Goal: Transaction & Acquisition: Purchase product/service

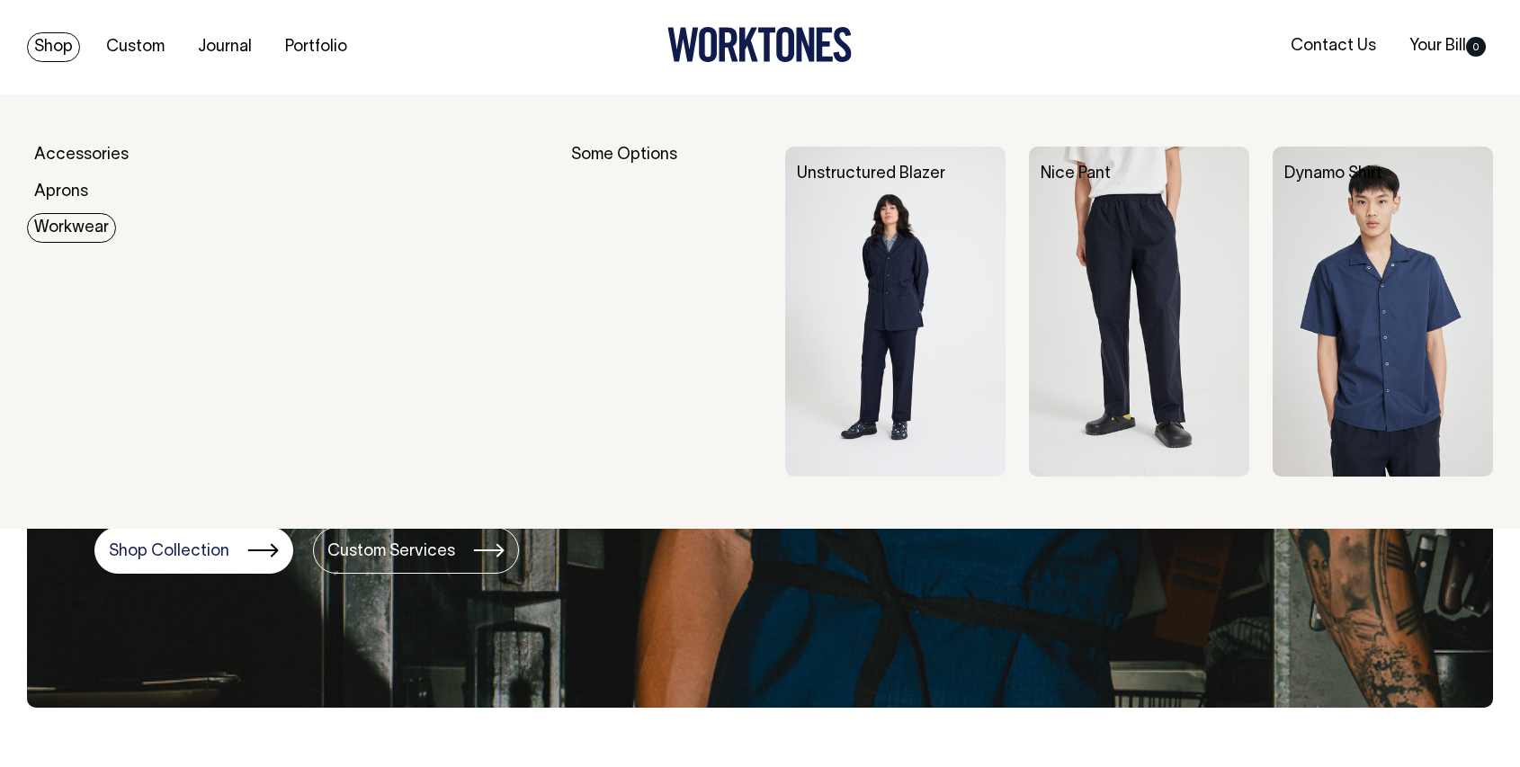
click at [74, 230] on link "Workwear" at bounding box center [71, 228] width 89 height 30
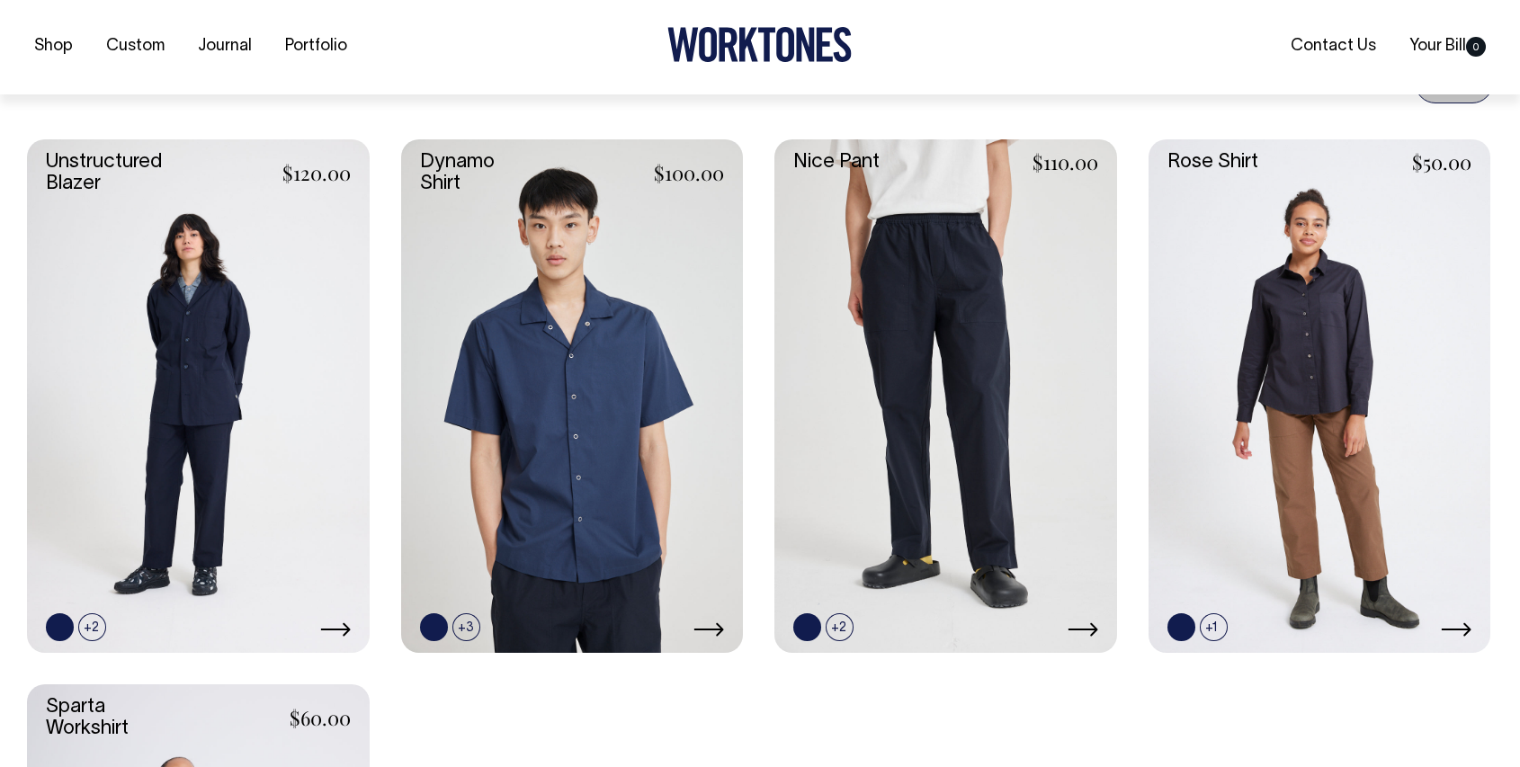
scroll to position [731, 0]
click at [869, 624] on link at bounding box center [872, 627] width 28 height 28
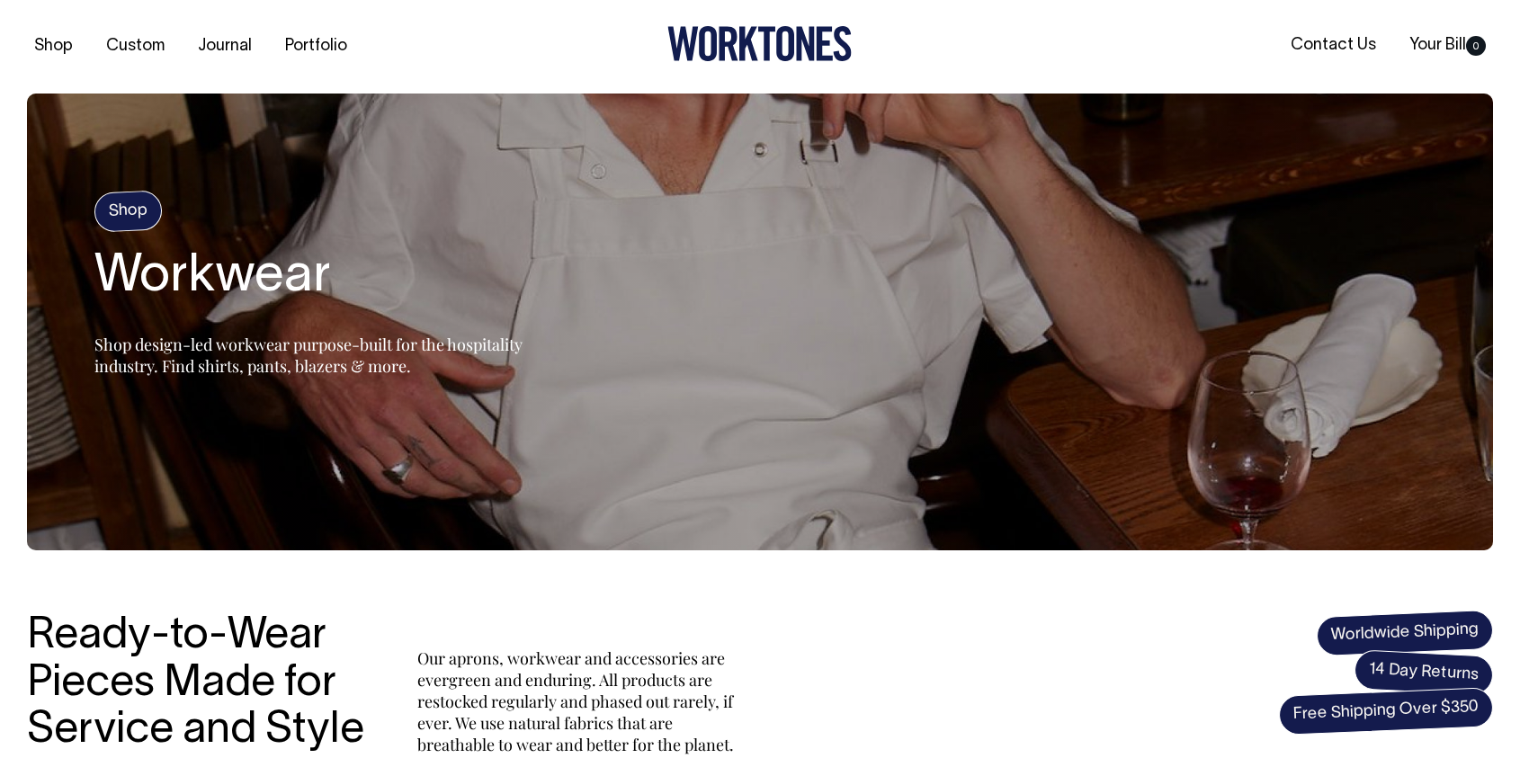
scroll to position [0, 0]
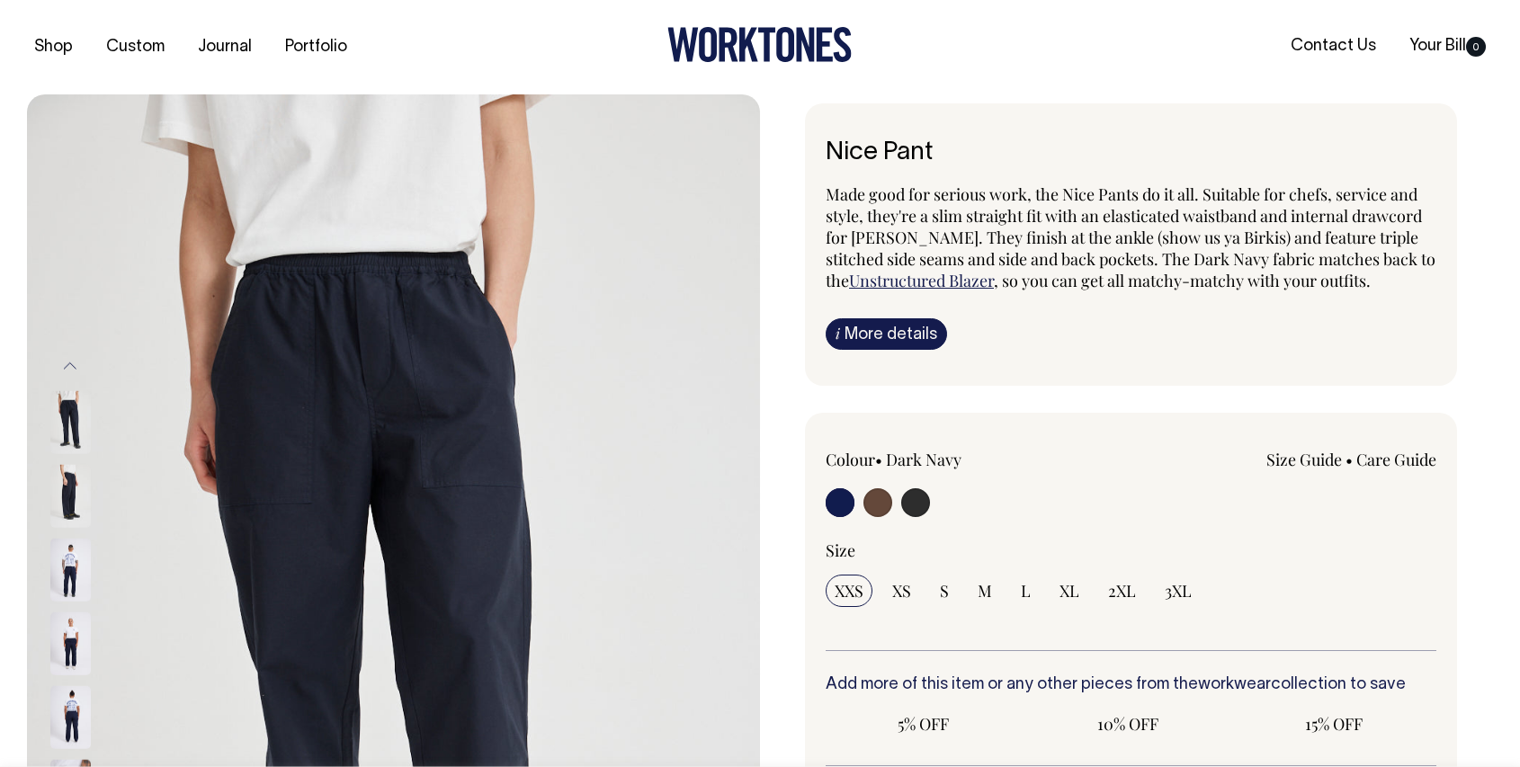
radio input "true"
select select "Charcoal"
